Goal: Transaction & Acquisition: Purchase product/service

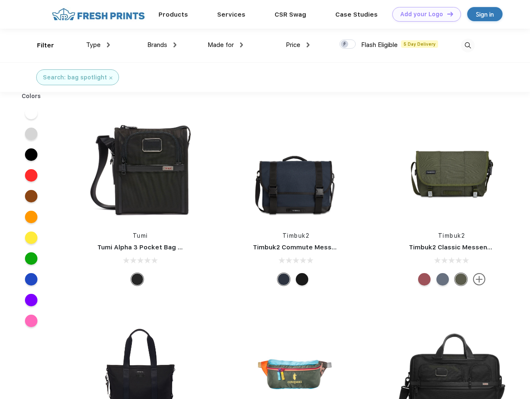
click at [424, 14] on link "Add your Logo Design Tool" at bounding box center [426, 14] width 69 height 15
click at [0, 0] on div "Design Tool" at bounding box center [0, 0] width 0 height 0
click at [446, 14] on link "Add your Logo Design Tool" at bounding box center [426, 14] width 69 height 15
click at [40, 45] on div "Filter" at bounding box center [45, 46] width 17 height 10
click at [98, 45] on span "Type" at bounding box center [93, 44] width 15 height 7
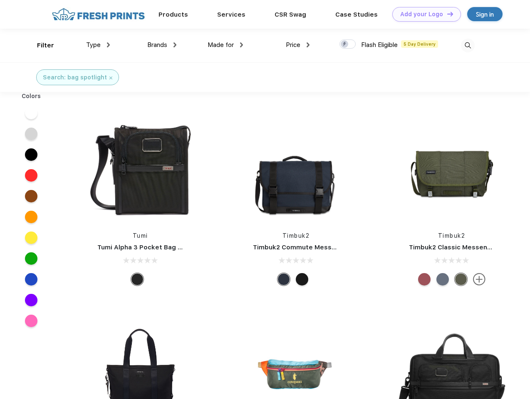
click at [162, 45] on span "Brands" at bounding box center [157, 44] width 20 height 7
click at [226, 45] on span "Made for" at bounding box center [221, 44] width 26 height 7
click at [298, 45] on span "Price" at bounding box center [293, 44] width 15 height 7
click at [348, 45] on div at bounding box center [348, 44] width 16 height 9
click at [345, 45] on input "checkbox" at bounding box center [342, 41] width 5 height 5
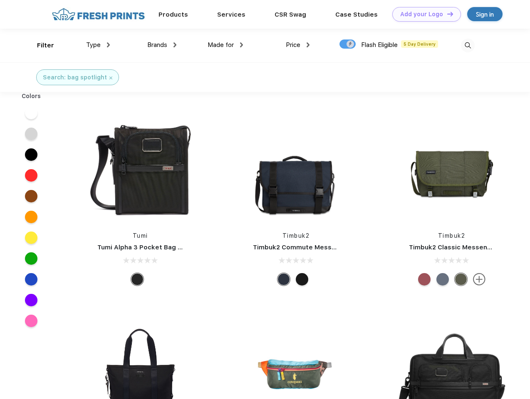
click at [468, 45] on img at bounding box center [468, 46] width 14 height 14
